Goal: Information Seeking & Learning: Learn about a topic

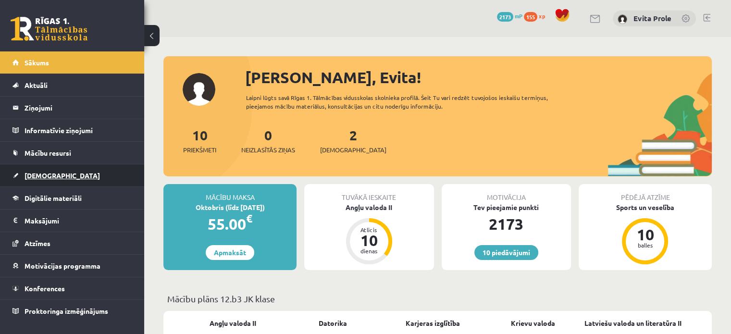
click at [38, 171] on link "[DEMOGRAPHIC_DATA]" at bounding box center [72, 175] width 120 height 22
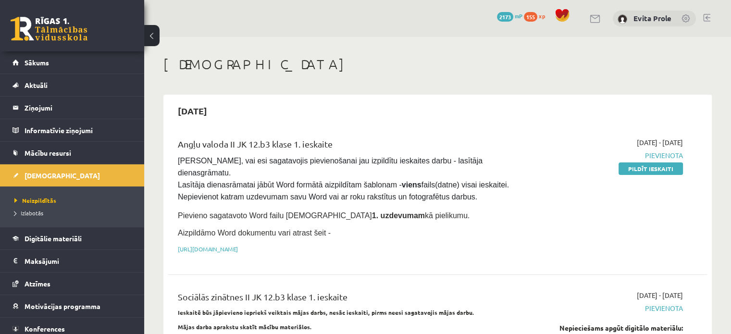
scroll to position [31, 0]
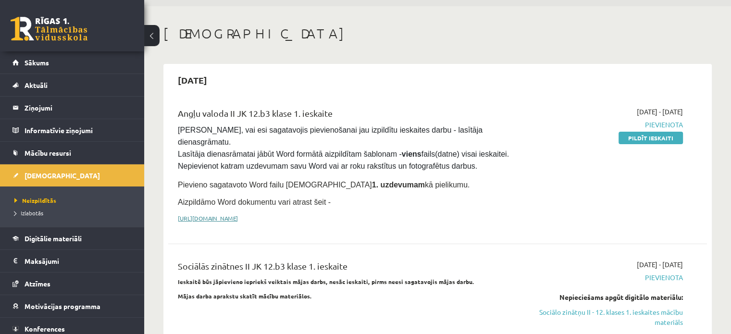
click at [238, 214] on link "https://drive.google.com/drive/folders/1IHE_ip15KOAbO2Se1NDGwZ2e__vlzPUf?usp=sh…" at bounding box center [208, 218] width 60 height 8
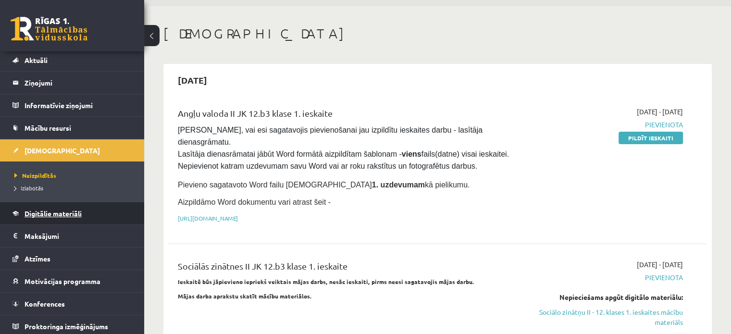
click at [67, 215] on span "Digitālie materiāli" at bounding box center [52, 213] width 57 height 9
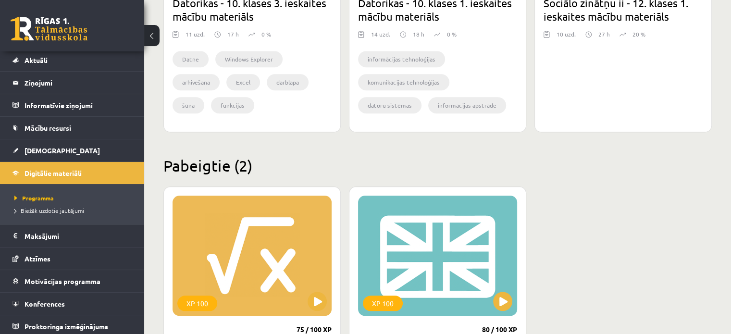
scroll to position [1170, 0]
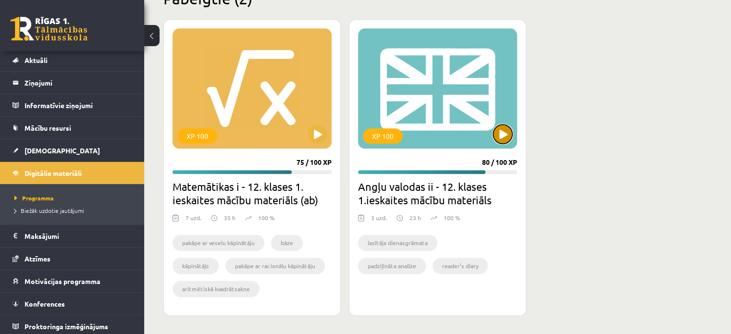
click at [500, 142] on button at bounding box center [502, 133] width 19 height 19
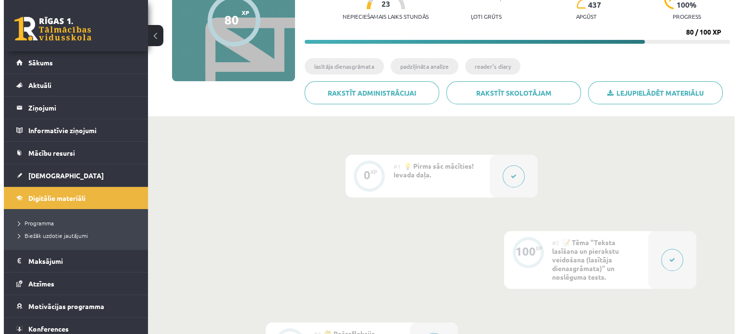
scroll to position [115, 0]
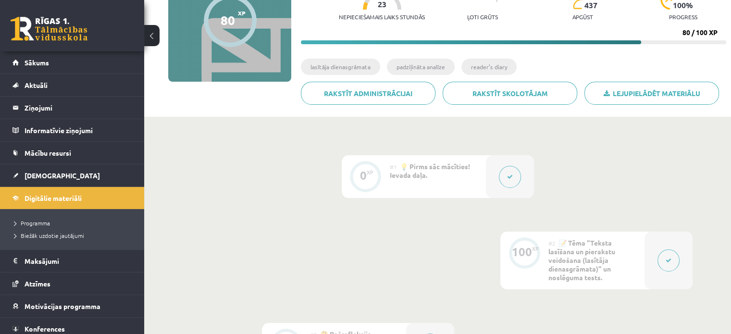
click at [511, 177] on icon at bounding box center [510, 177] width 6 height 6
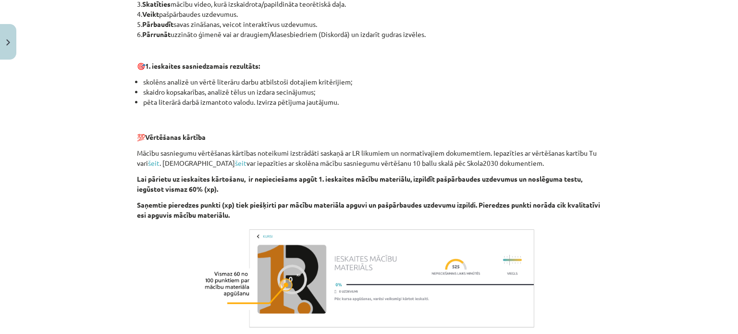
scroll to position [707, 0]
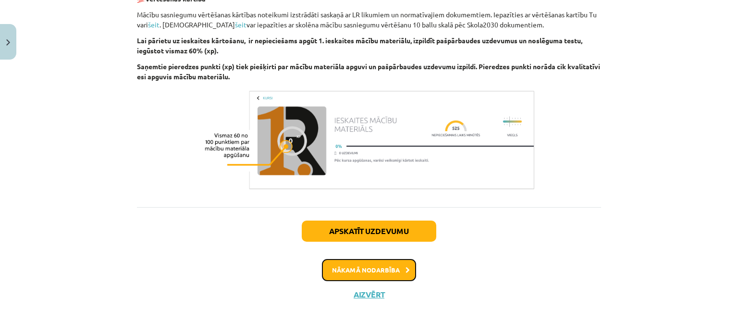
click at [389, 278] on button "Nākamā nodarbība" at bounding box center [369, 270] width 94 height 22
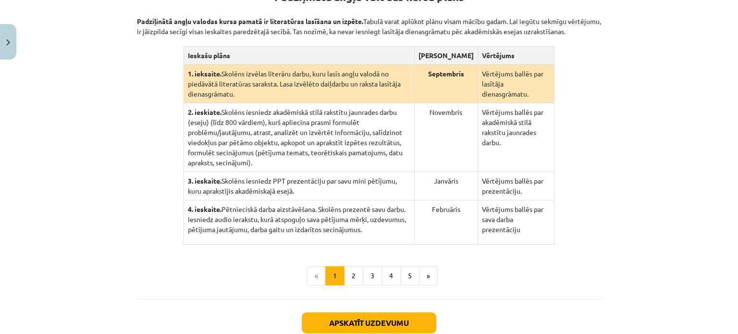
scroll to position [211, 0]
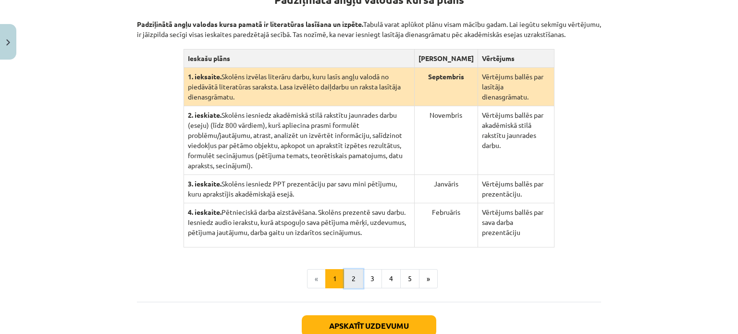
click at [355, 269] on button "2" at bounding box center [353, 278] width 19 height 19
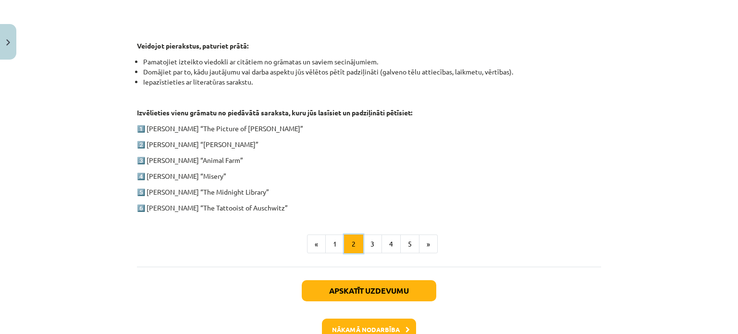
scroll to position [470, 0]
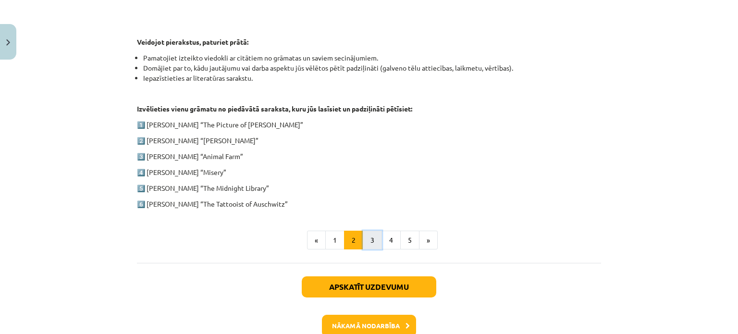
click at [371, 240] on button "3" at bounding box center [372, 240] width 19 height 19
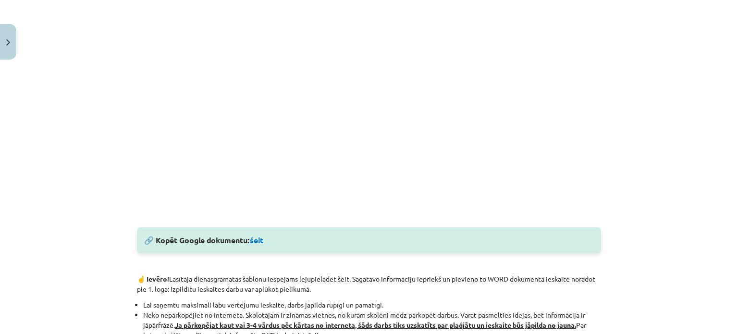
scroll to position [334, 0]
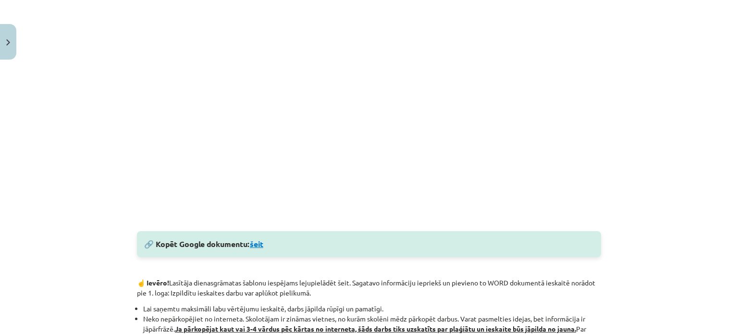
click at [257, 247] on link "šeit" at bounding box center [256, 244] width 13 height 10
click at [636, 208] on div "Mācību tēma: Angļu valodas ii - 12. klases 1.ieskaites mācību materiāls #2 📝 Tē…" at bounding box center [369, 167] width 738 height 334
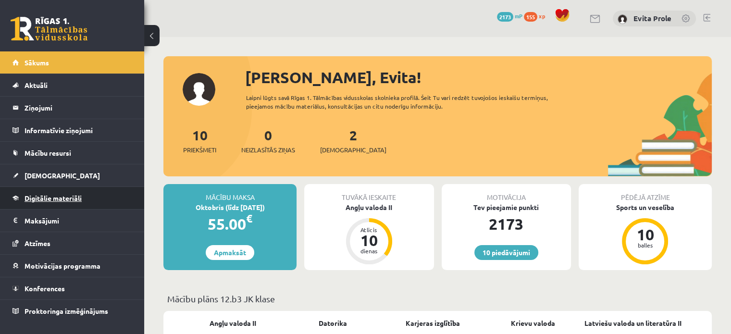
click at [50, 196] on span "Digitālie materiāli" at bounding box center [52, 198] width 57 height 9
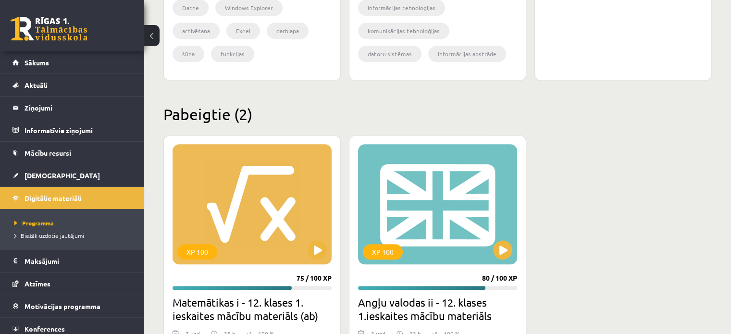
scroll to position [1170, 0]
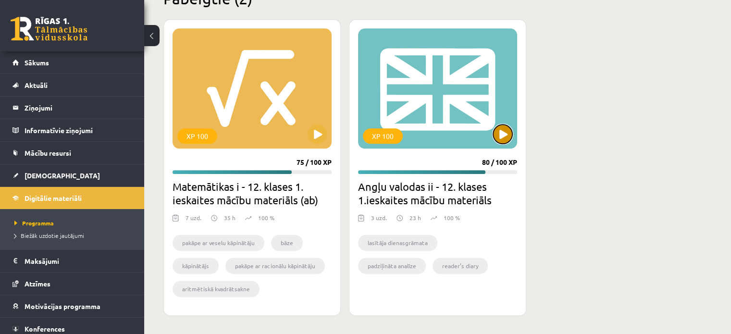
click at [500, 133] on button at bounding box center [502, 133] width 19 height 19
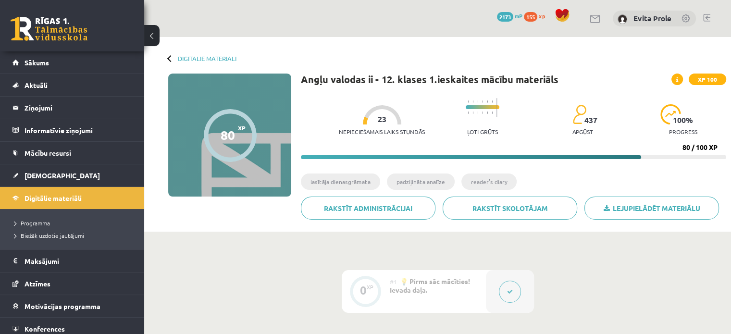
drag, startPoint x: 722, startPoint y: 0, endPoint x: 529, endPoint y: 29, distance: 194.8
click at [529, 29] on div "0 Dāvanas 2173 mP 155 xp [PERSON_NAME]" at bounding box center [437, 18] width 587 height 37
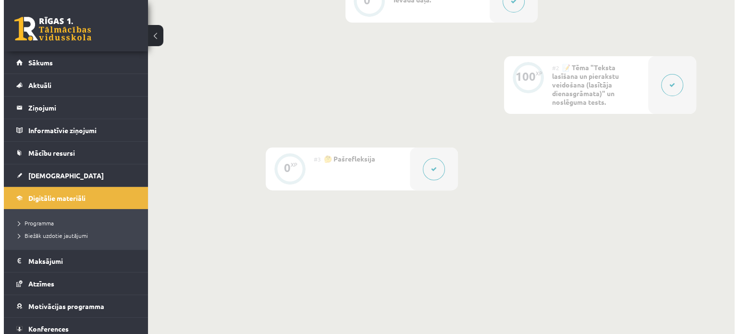
scroll to position [315, 0]
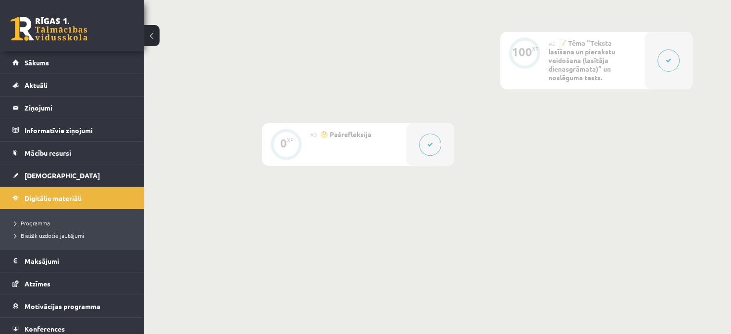
click at [668, 65] on button at bounding box center [668, 60] width 22 height 22
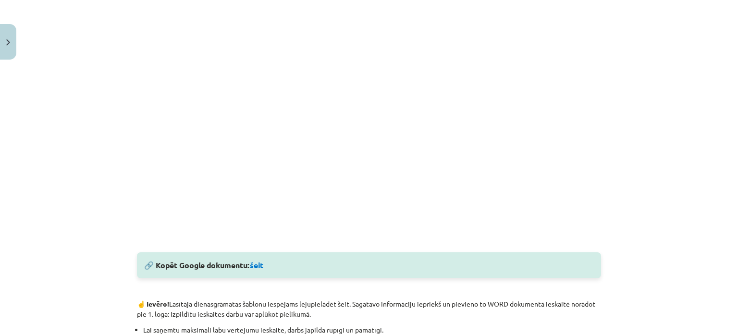
scroll to position [317, 0]
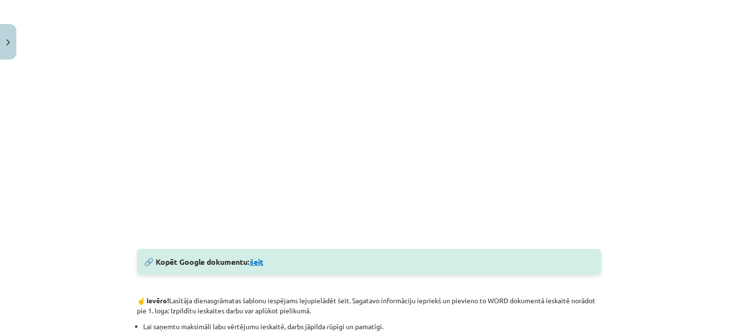
click at [256, 258] on link "šeit" at bounding box center [256, 262] width 13 height 10
